Goal: Navigation & Orientation: Find specific page/section

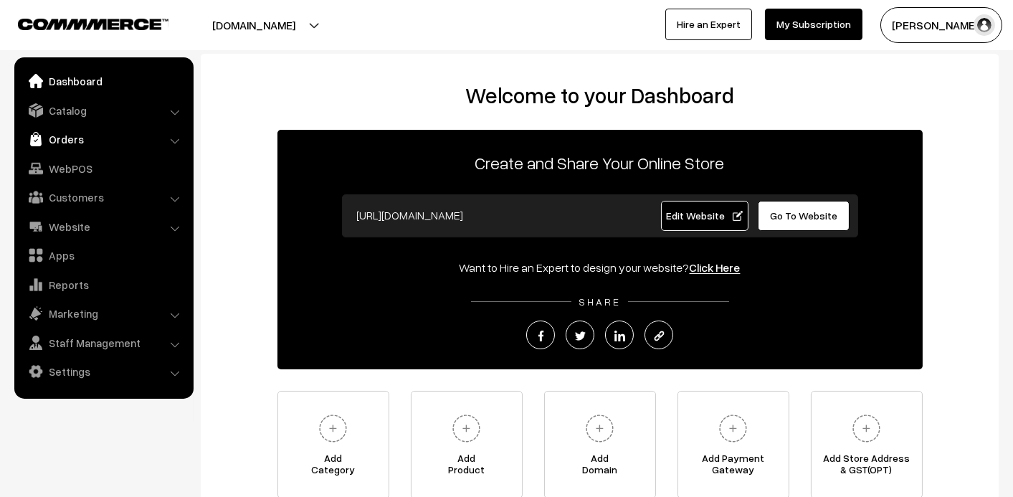
click at [60, 133] on link "Orders" at bounding box center [103, 139] width 171 height 26
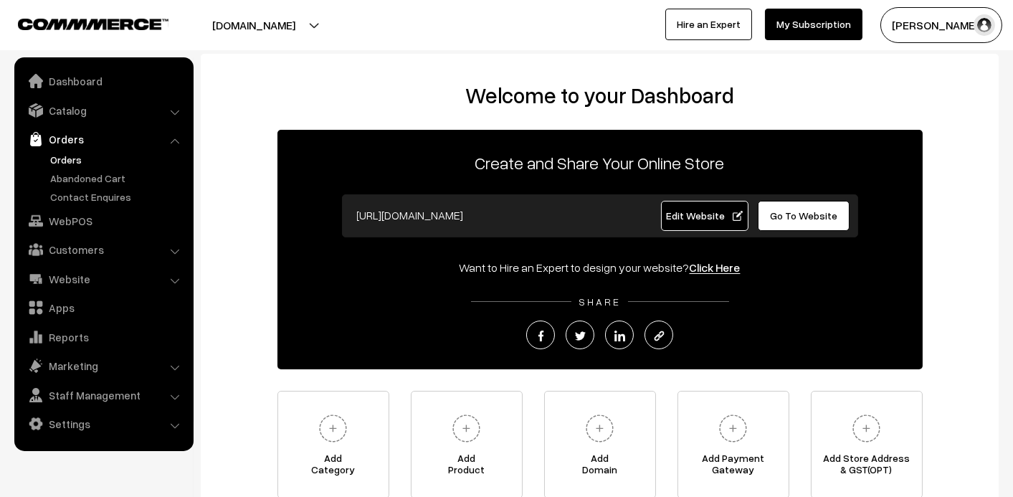
click at [73, 153] on link "Orders" at bounding box center [118, 159] width 142 height 15
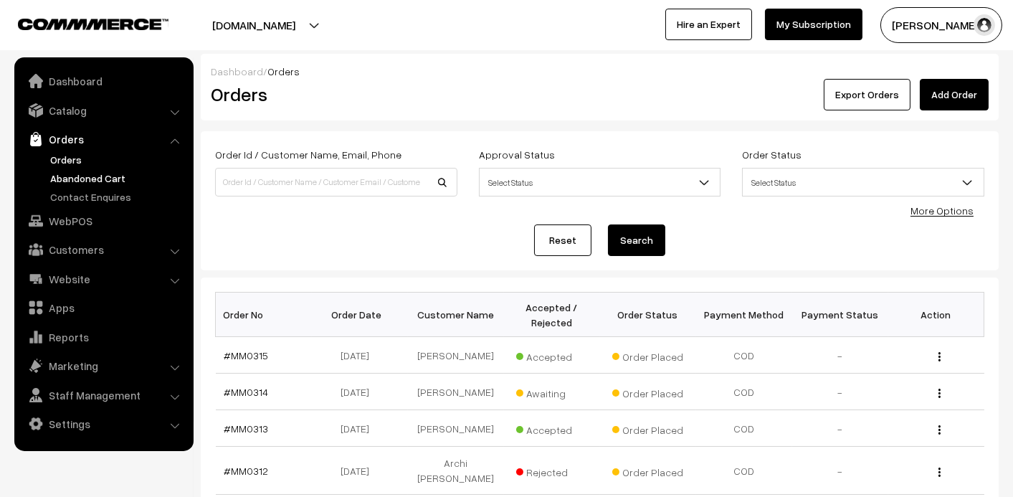
click at [69, 182] on link "Abandoned Cart" at bounding box center [118, 178] width 142 height 15
